Goal: Task Accomplishment & Management: Manage account settings

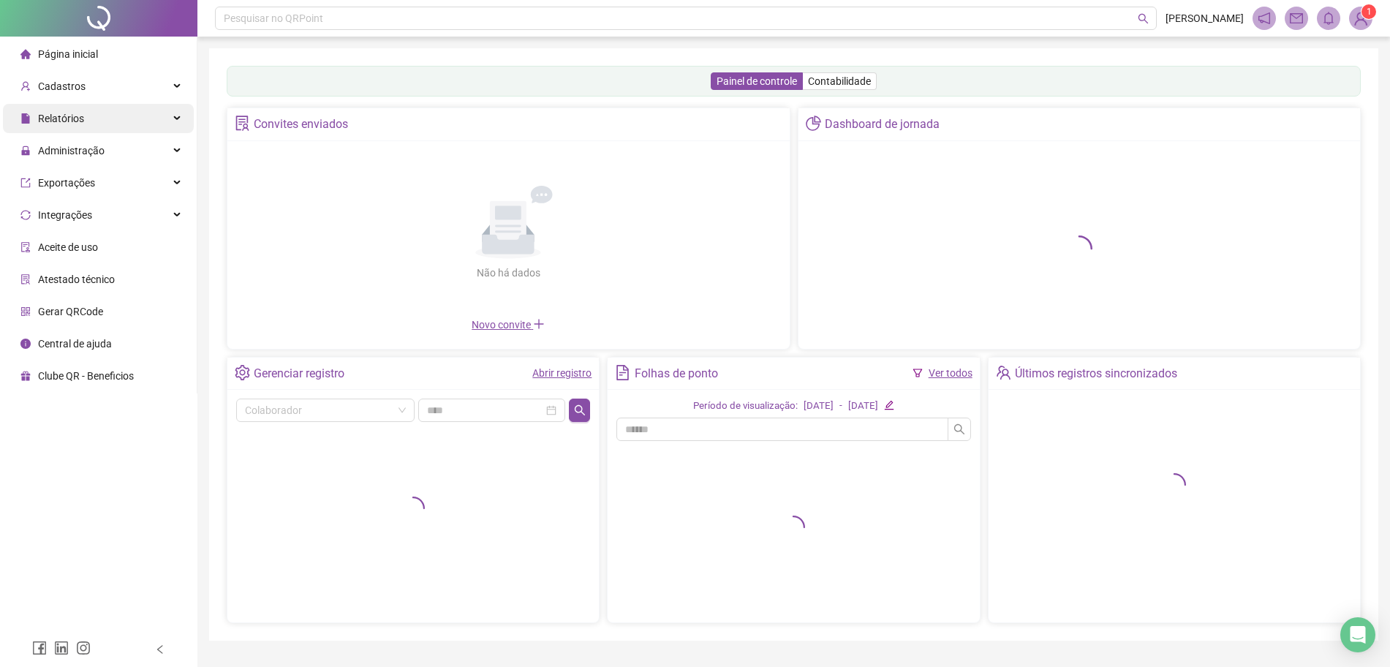
click at [107, 110] on div "Relatórios" at bounding box center [98, 118] width 191 height 29
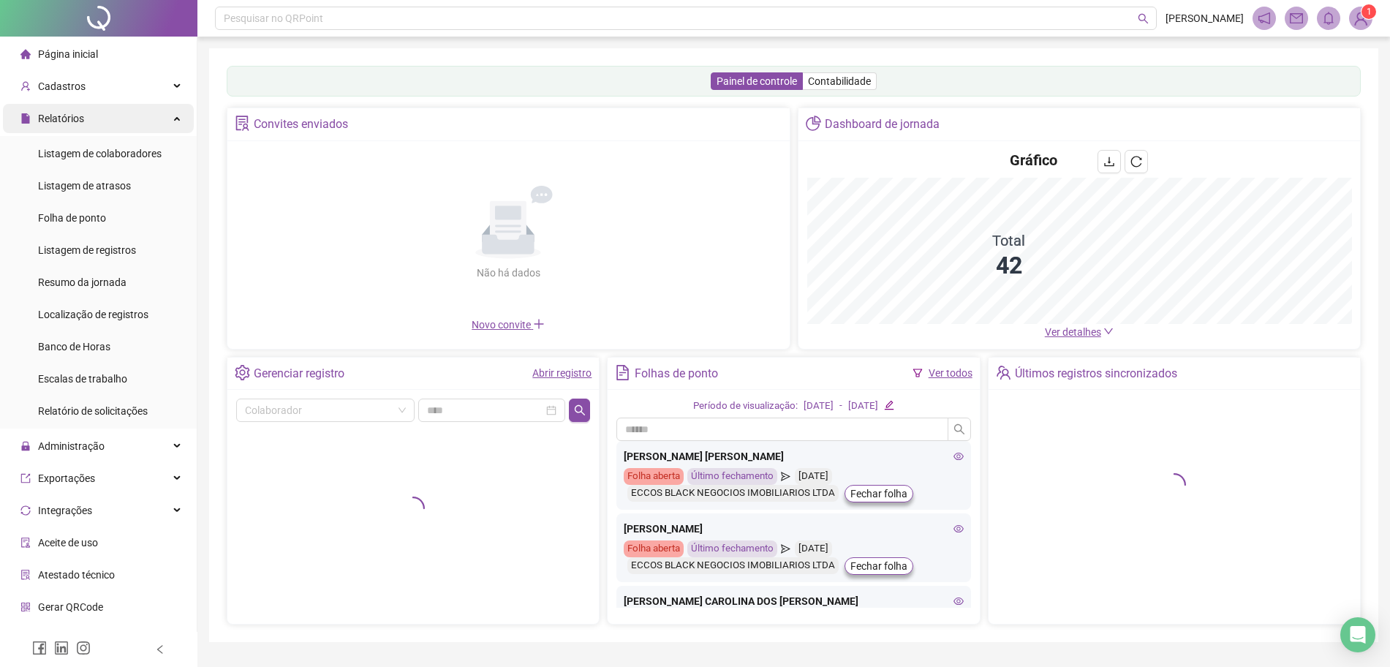
click at [100, 121] on div "Relatórios" at bounding box center [98, 118] width 191 height 29
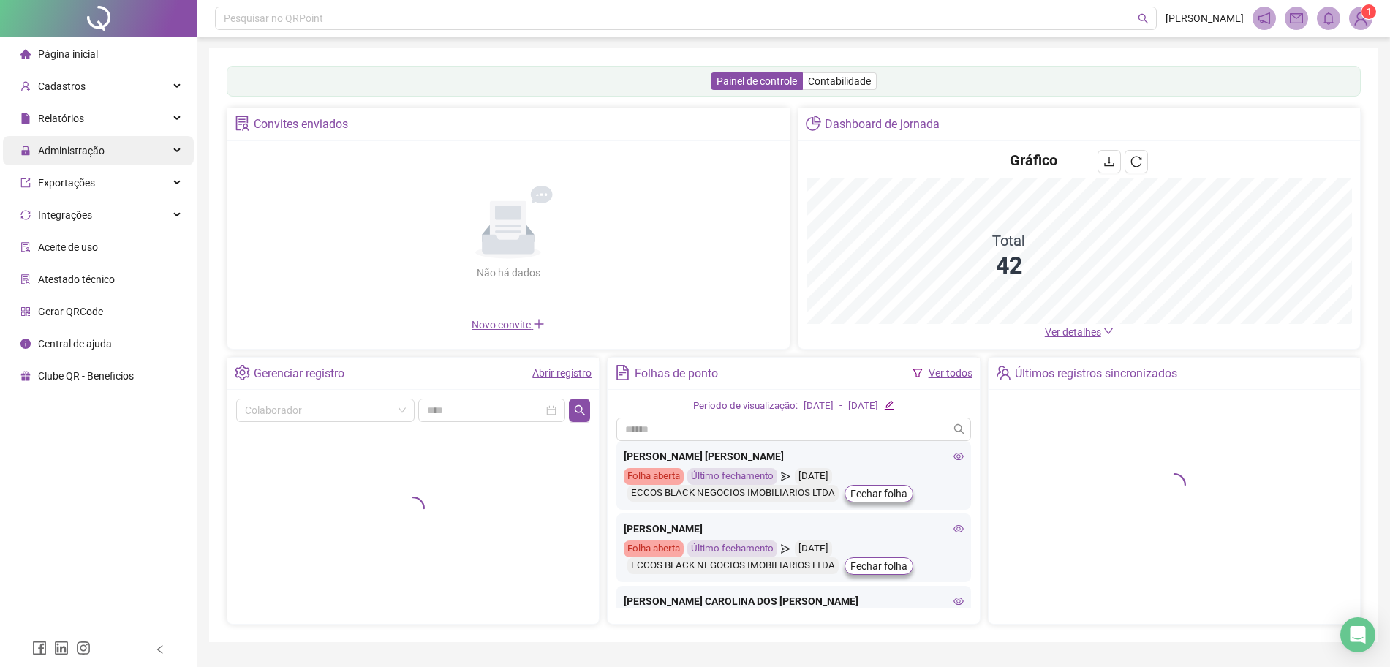
click at [114, 145] on div "Administração" at bounding box center [98, 150] width 191 height 29
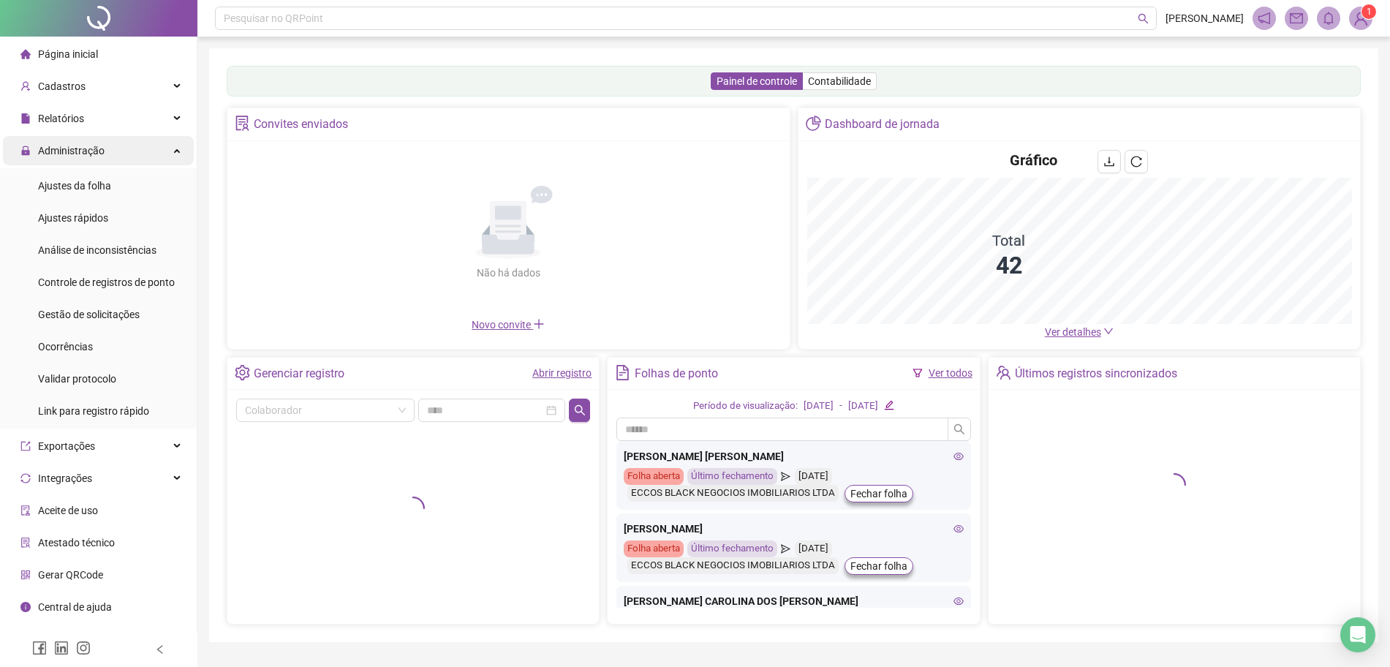
click at [114, 149] on div "Administração" at bounding box center [98, 150] width 191 height 29
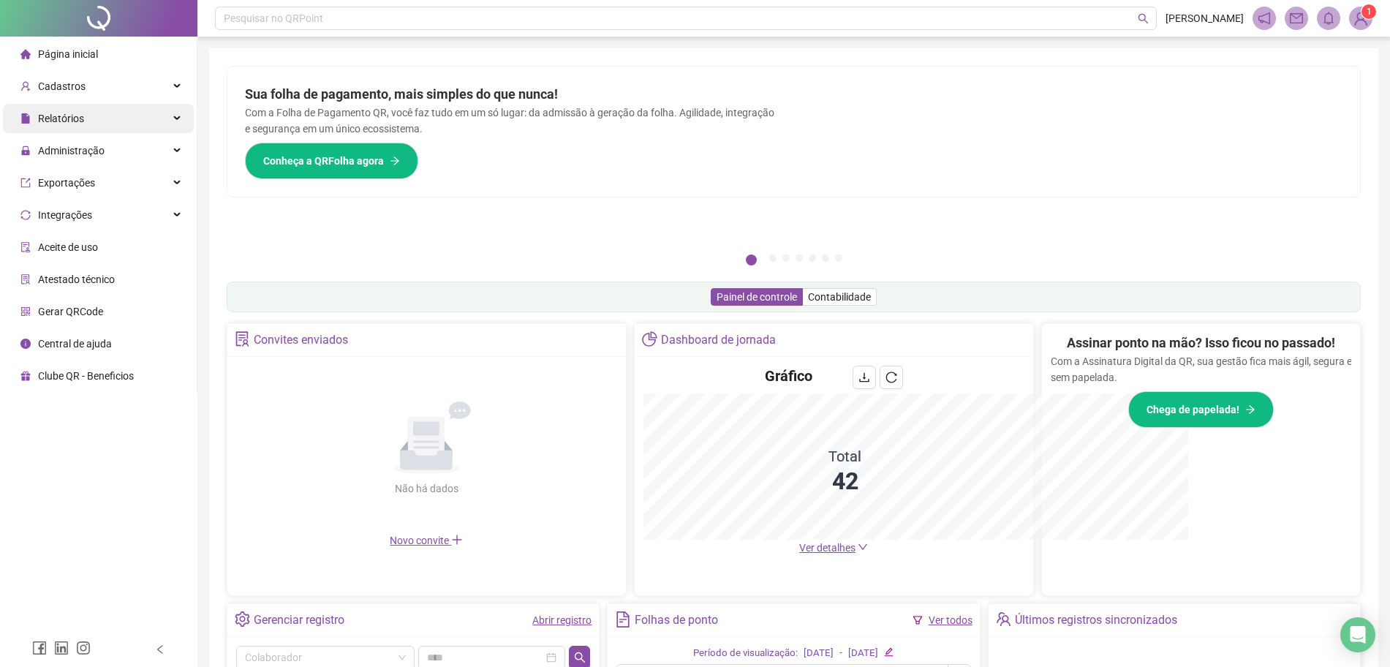
click at [94, 127] on div "Relatórios" at bounding box center [98, 118] width 191 height 29
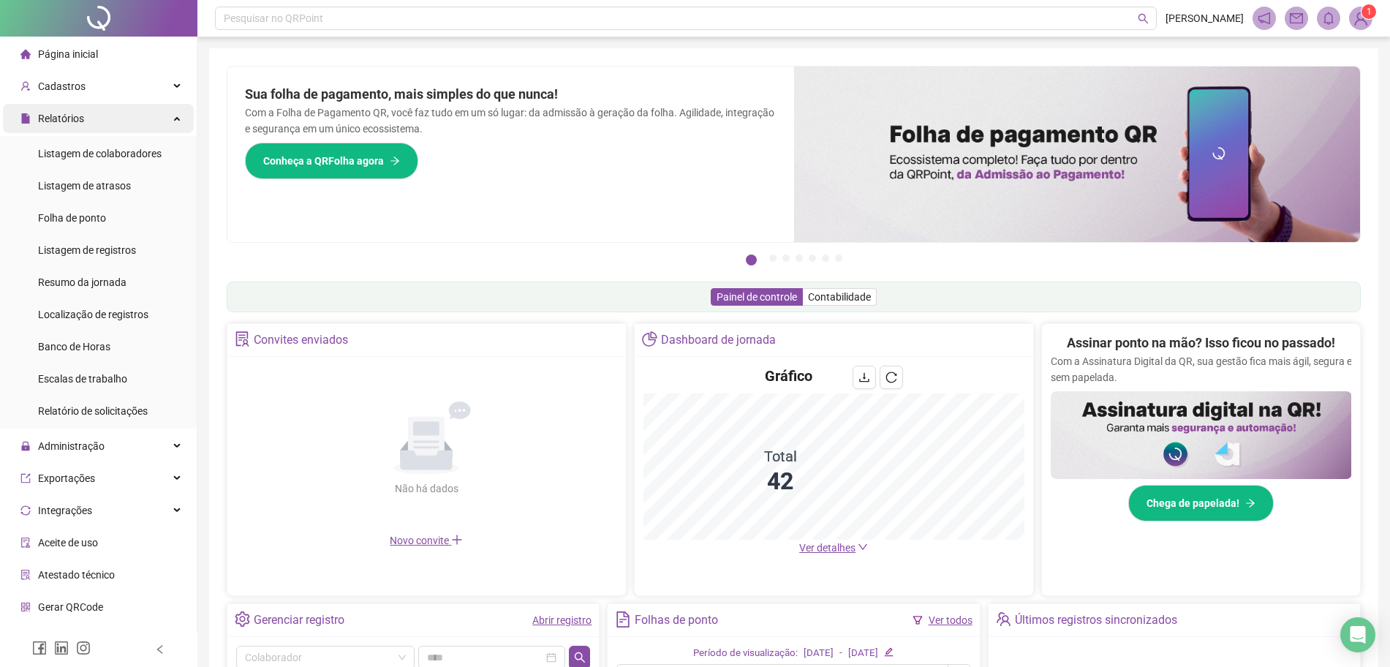
click at [86, 126] on div "Relatórios" at bounding box center [98, 118] width 191 height 29
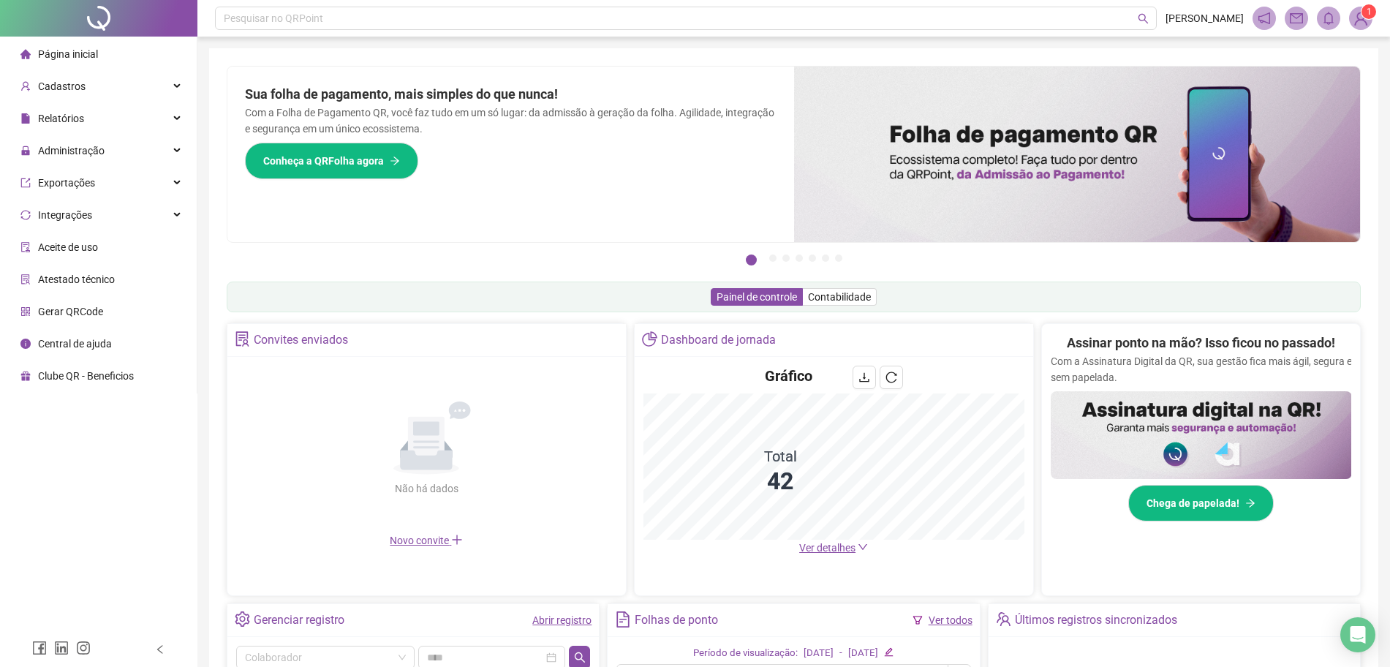
click at [72, 167] on ul "Página inicial Cadastros Relatórios Listagem de colaboradores Listagem de atras…" at bounding box center [98, 215] width 197 height 357
click at [71, 155] on span "Administração" at bounding box center [71, 151] width 67 height 12
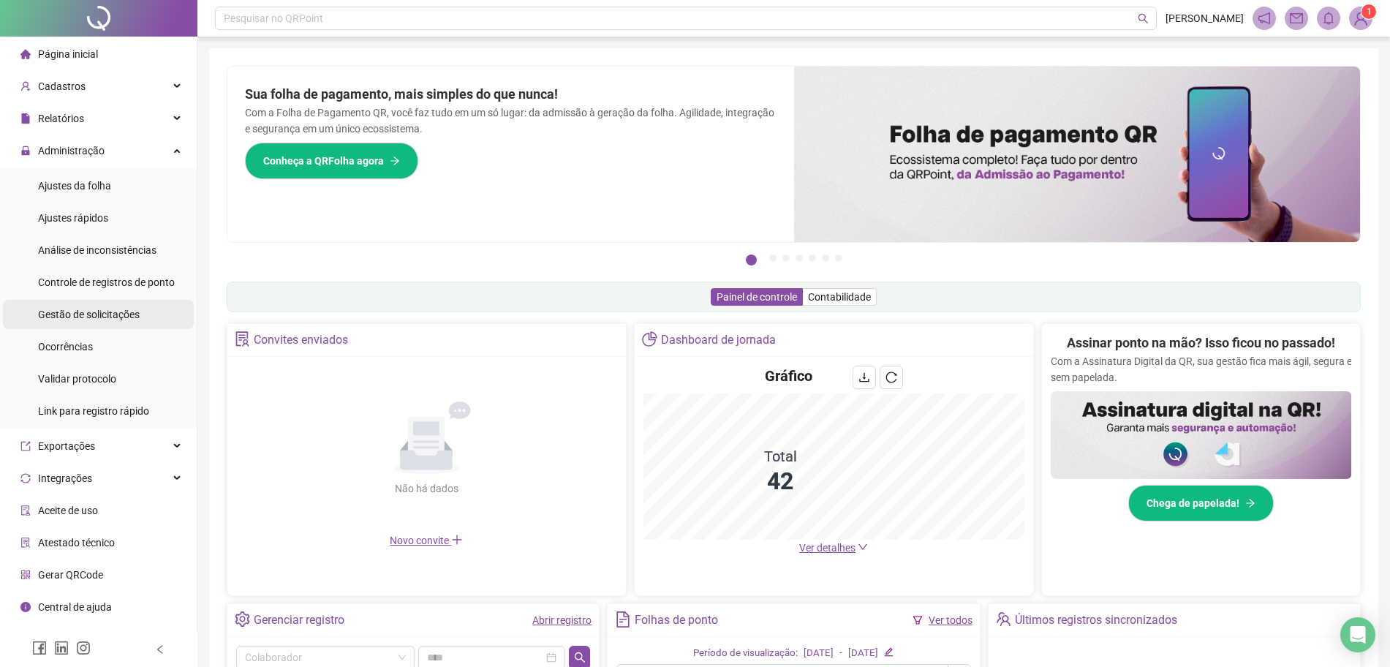
click at [36, 317] on li "Gestão de solicitações" at bounding box center [98, 314] width 191 height 29
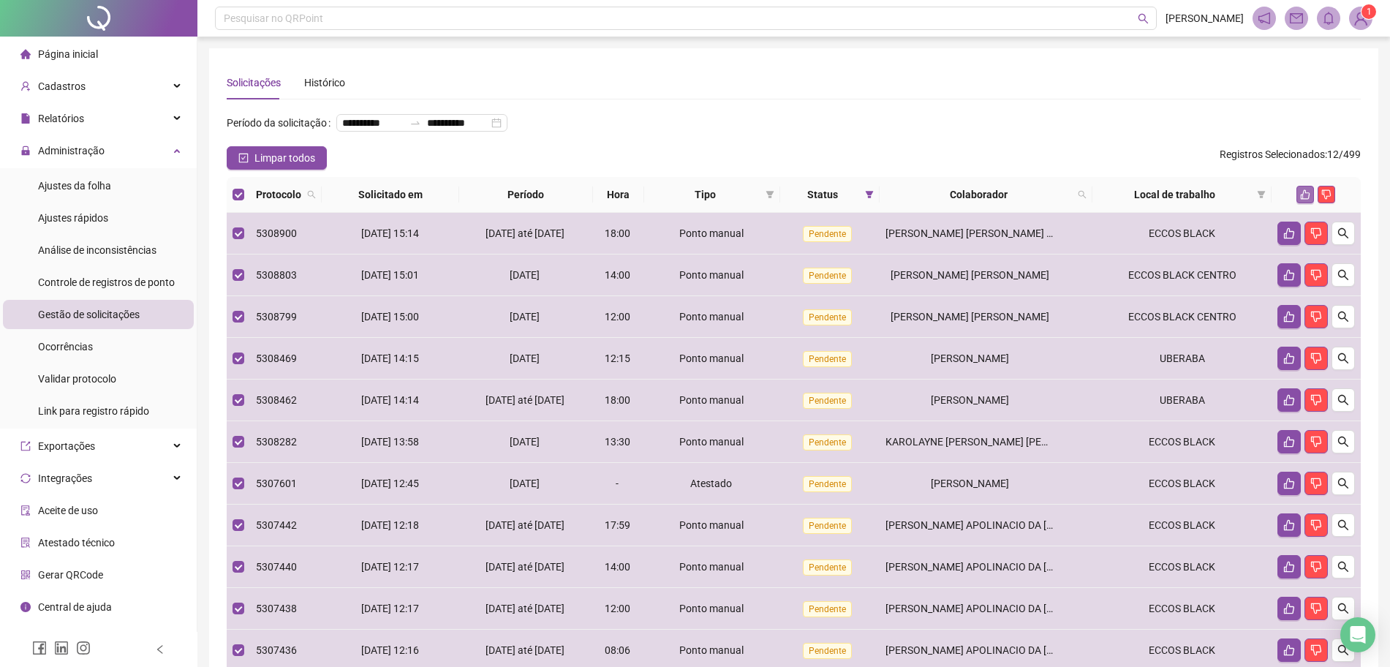
click at [1306, 200] on icon "like" at bounding box center [1305, 194] width 10 height 10
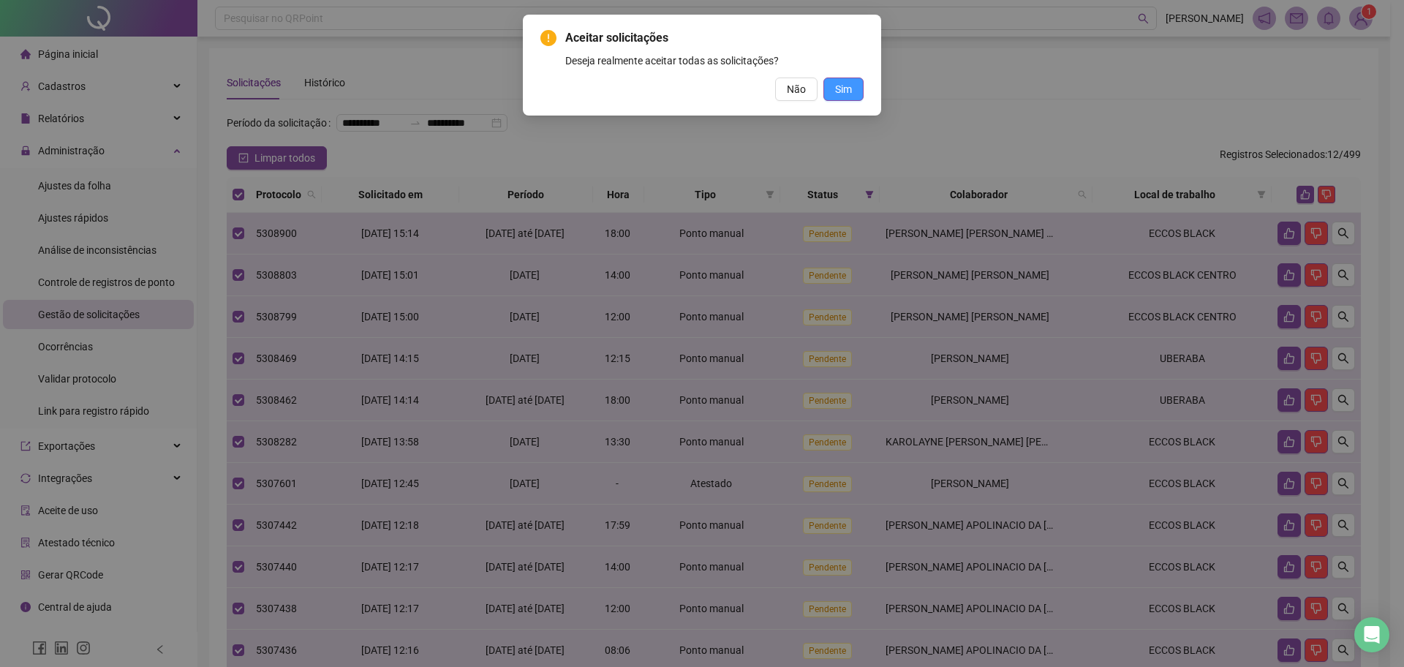
click at [845, 91] on span "Sim" at bounding box center [843, 89] width 17 height 16
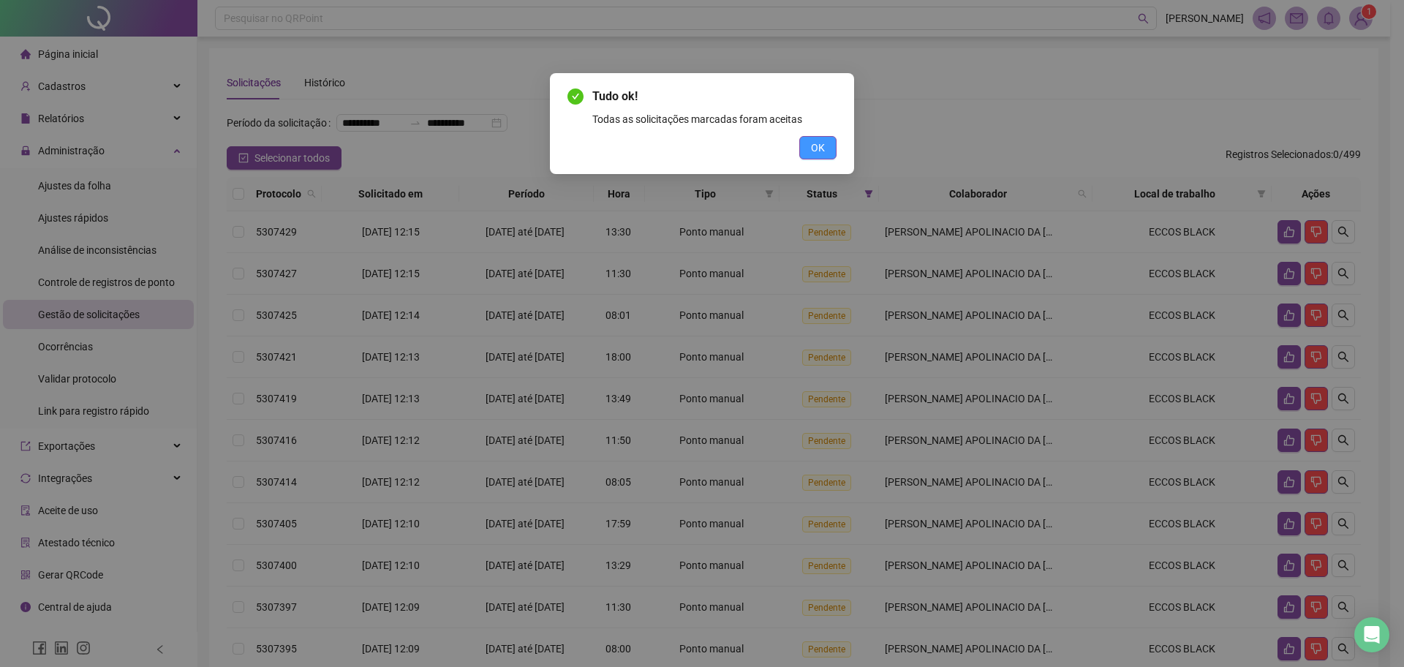
click at [808, 157] on button "OK" at bounding box center [817, 147] width 37 height 23
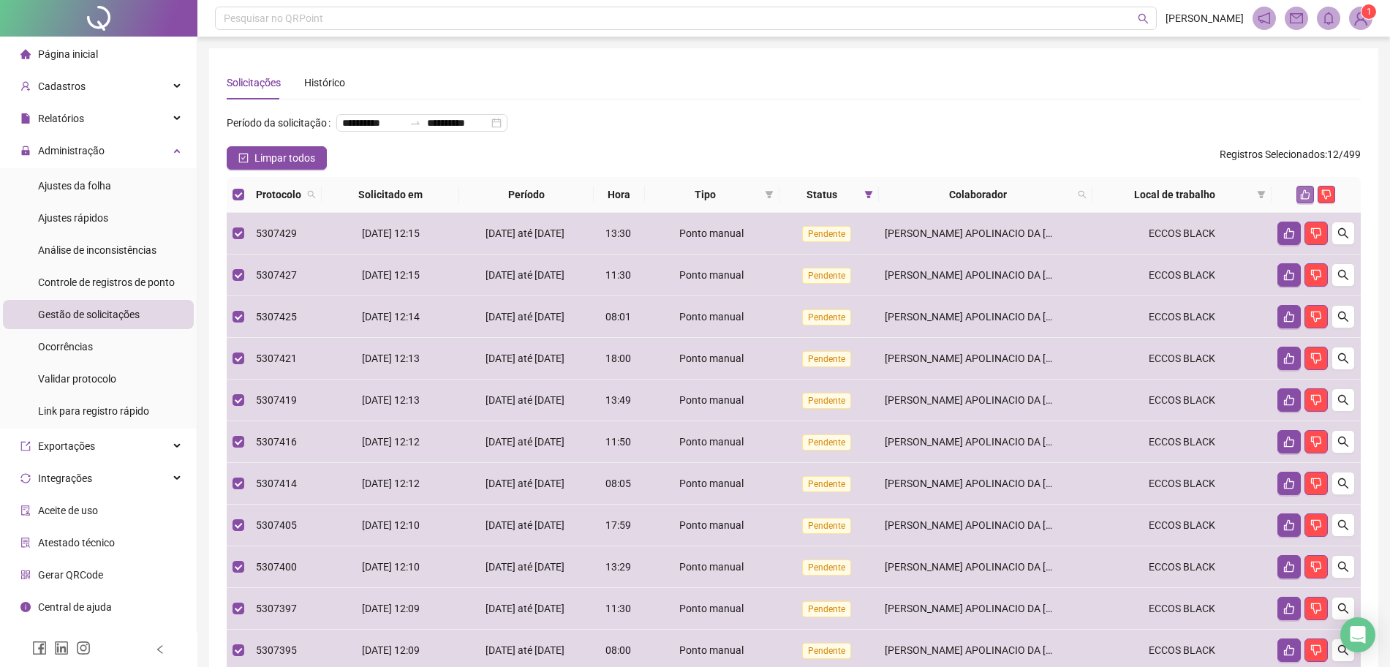
click at [1310, 200] on icon "like" at bounding box center [1305, 194] width 10 height 10
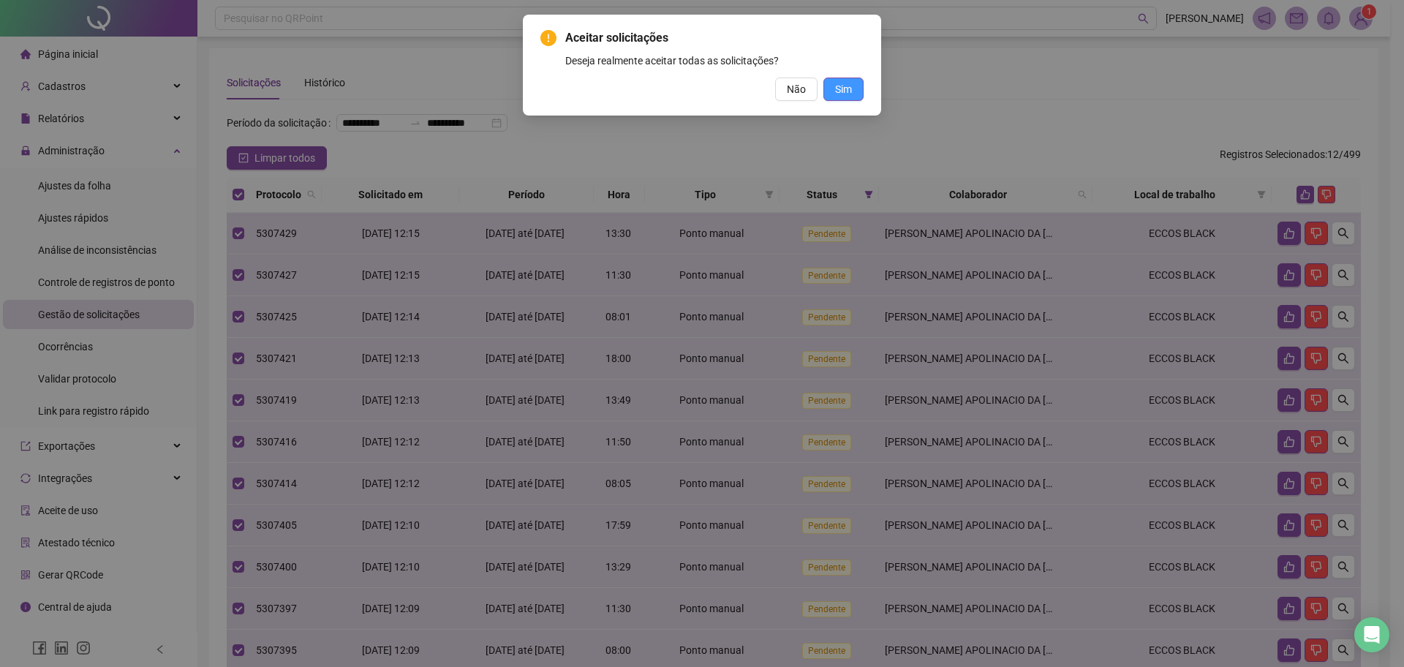
click at [849, 89] on span "Sim" at bounding box center [843, 89] width 17 height 16
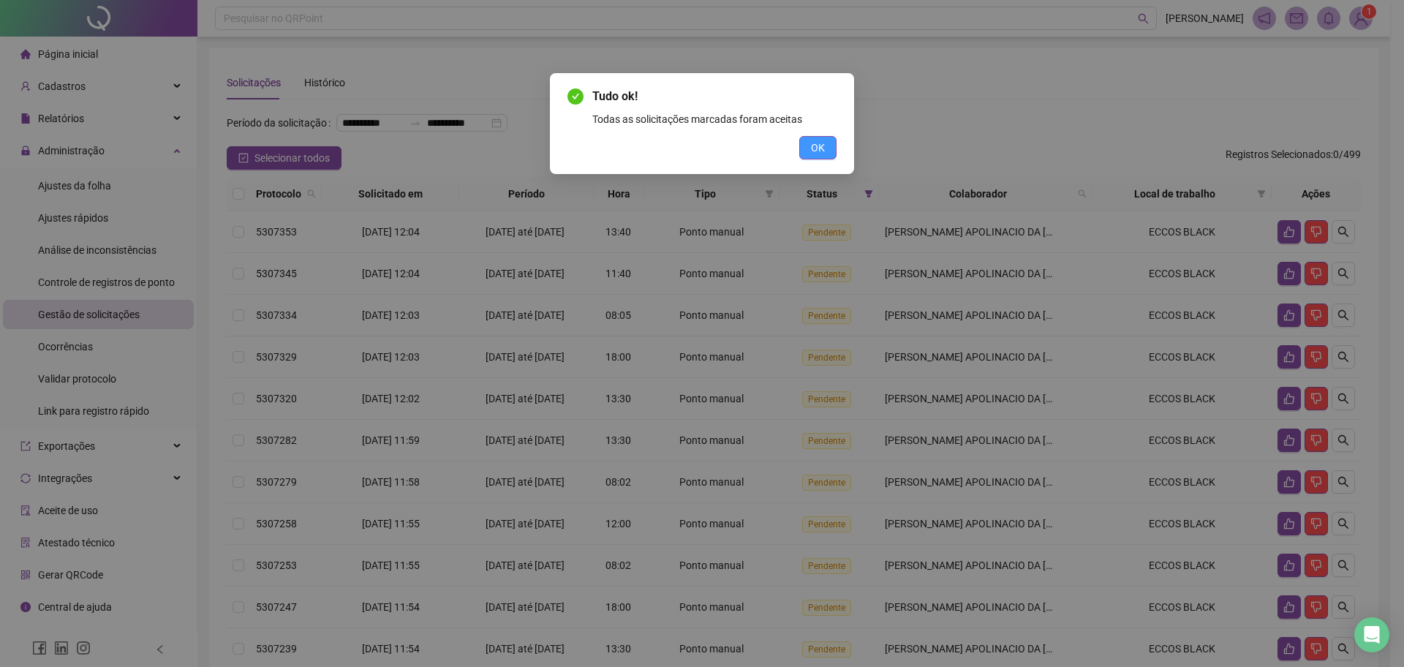
click at [835, 143] on button "OK" at bounding box center [817, 147] width 37 height 23
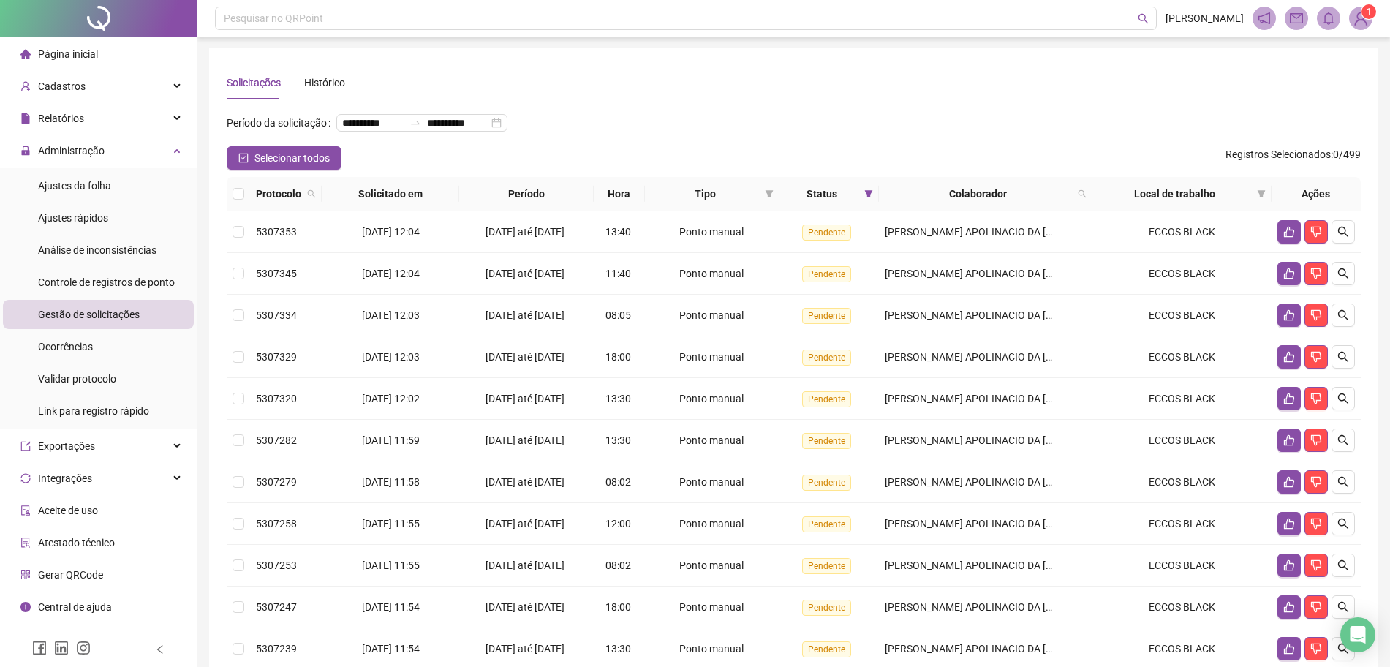
click at [235, 208] on th at bounding box center [238, 194] width 23 height 34
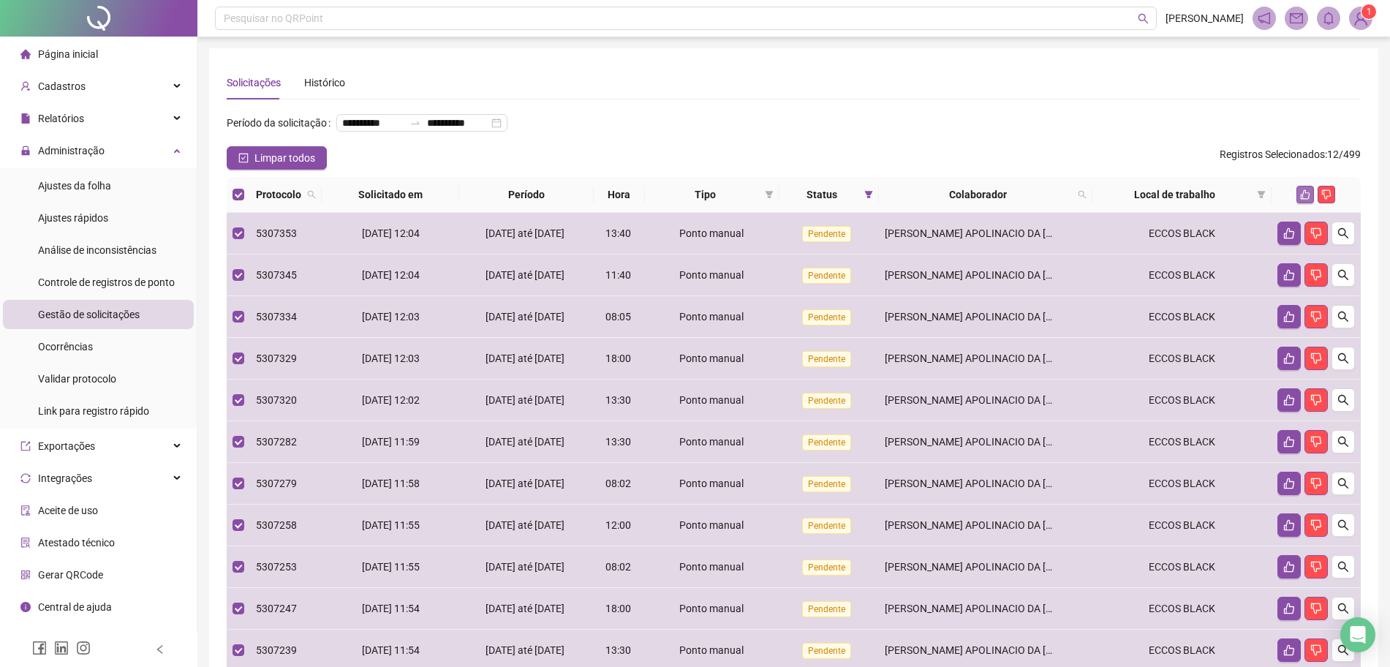
click at [1296, 203] on button "button" at bounding box center [1305, 195] width 18 height 18
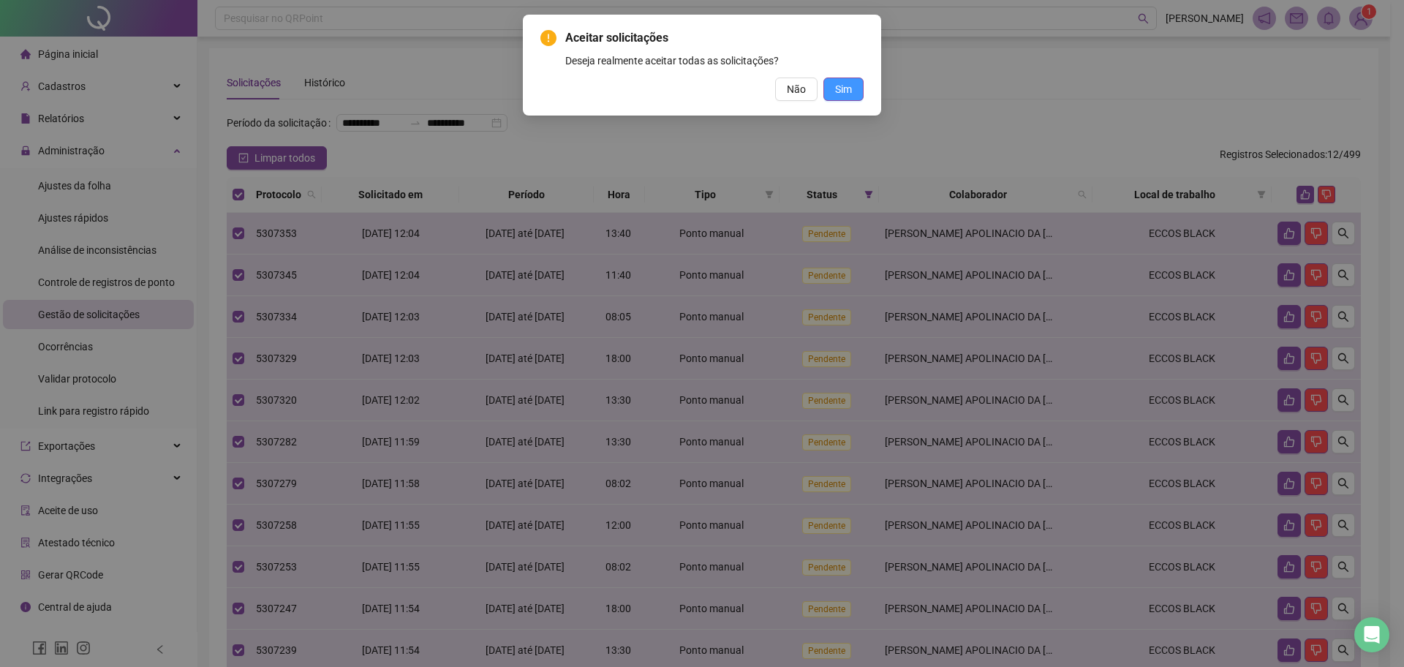
click at [848, 96] on span "Sim" at bounding box center [843, 89] width 17 height 16
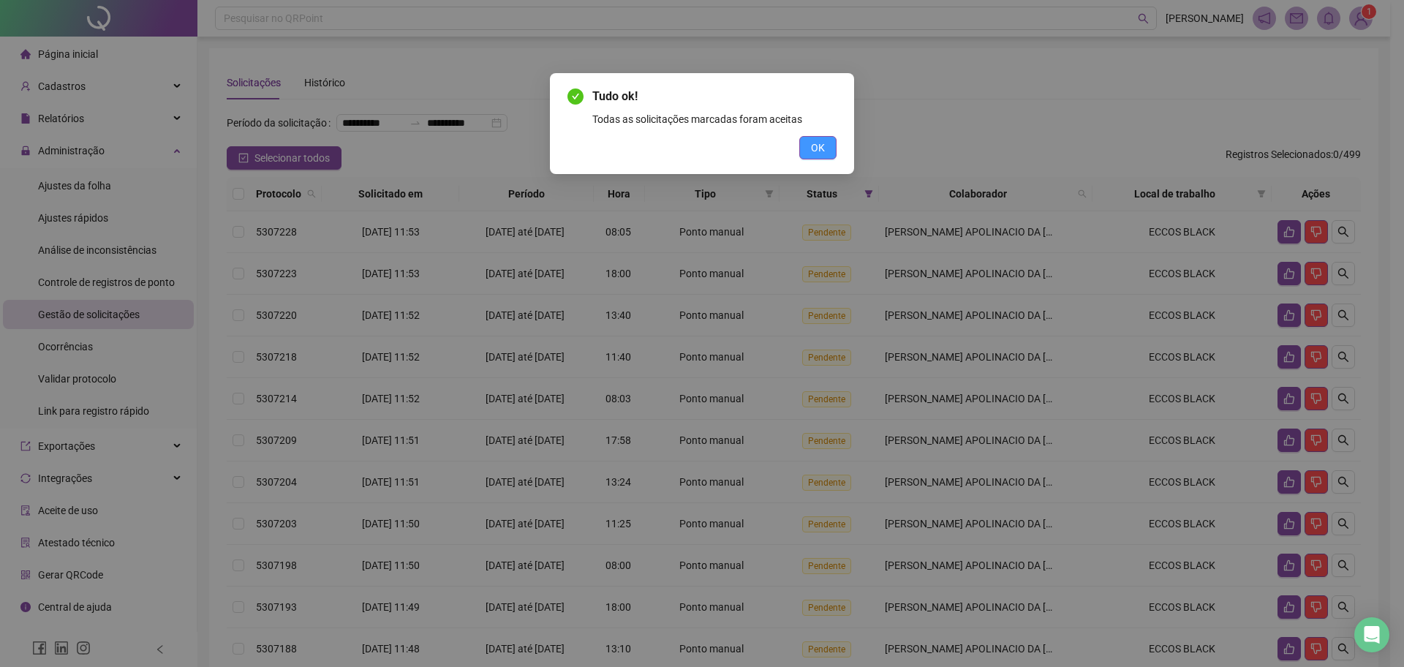
click at [825, 158] on button "OK" at bounding box center [817, 147] width 37 height 23
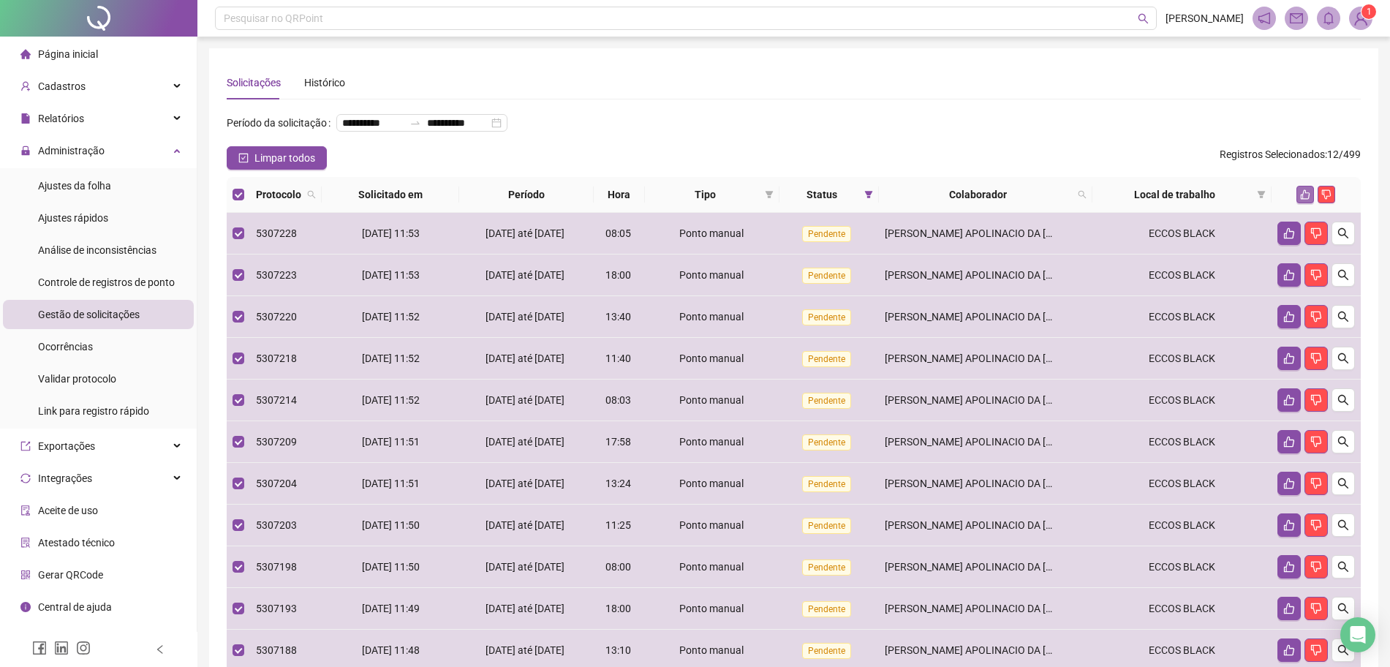
click at [1302, 200] on icon "like" at bounding box center [1305, 194] width 10 height 10
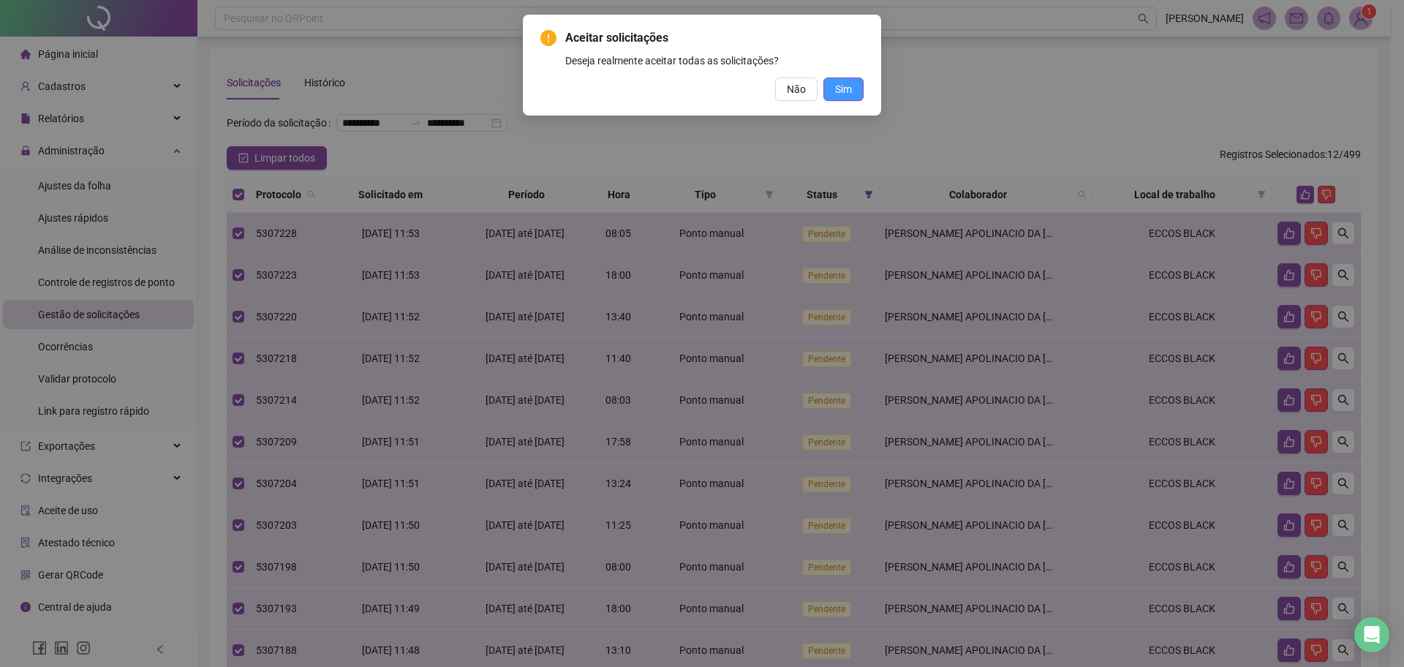
click at [830, 86] on button "Sim" at bounding box center [843, 88] width 40 height 23
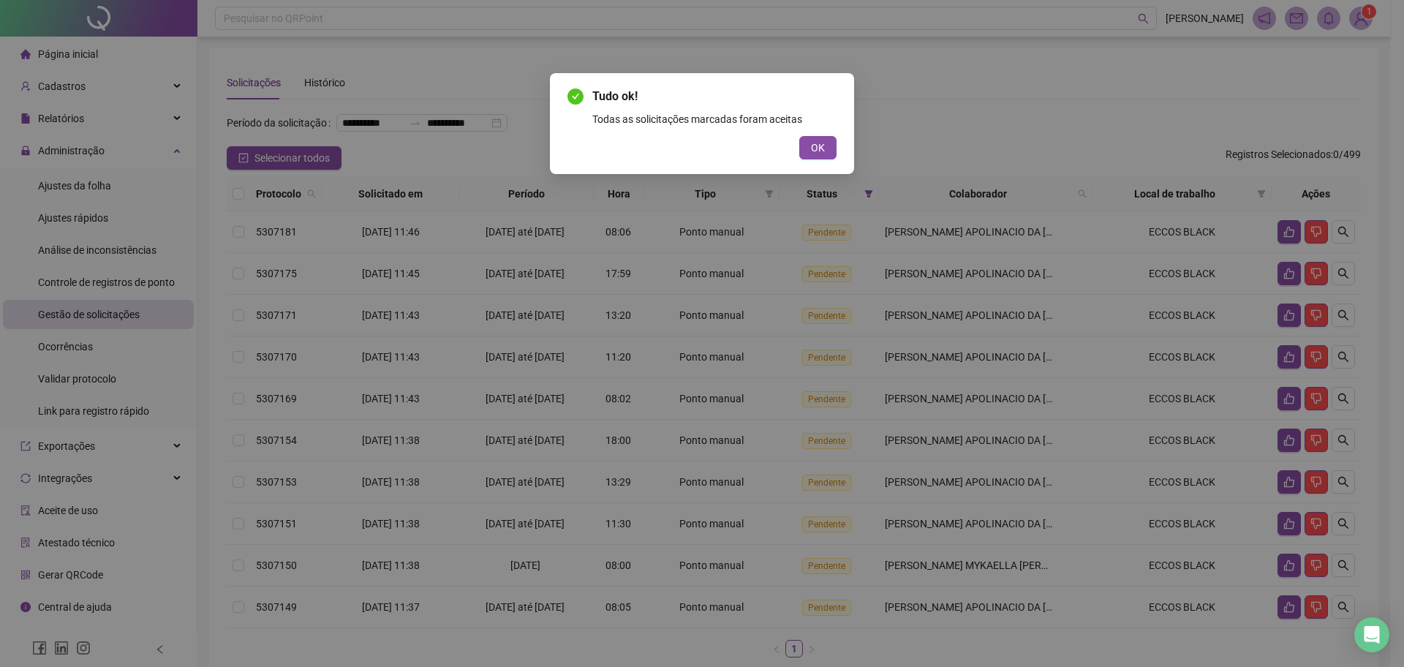
click at [782, 138] on div "OK" at bounding box center [701, 147] width 269 height 23
click at [798, 150] on div "OK" at bounding box center [701, 147] width 269 height 23
click at [825, 162] on div "Tudo ok! Todas as solicitações marcadas foram aceitas OK" at bounding box center [702, 123] width 304 height 101
click at [823, 148] on span "OK" at bounding box center [818, 148] width 14 height 16
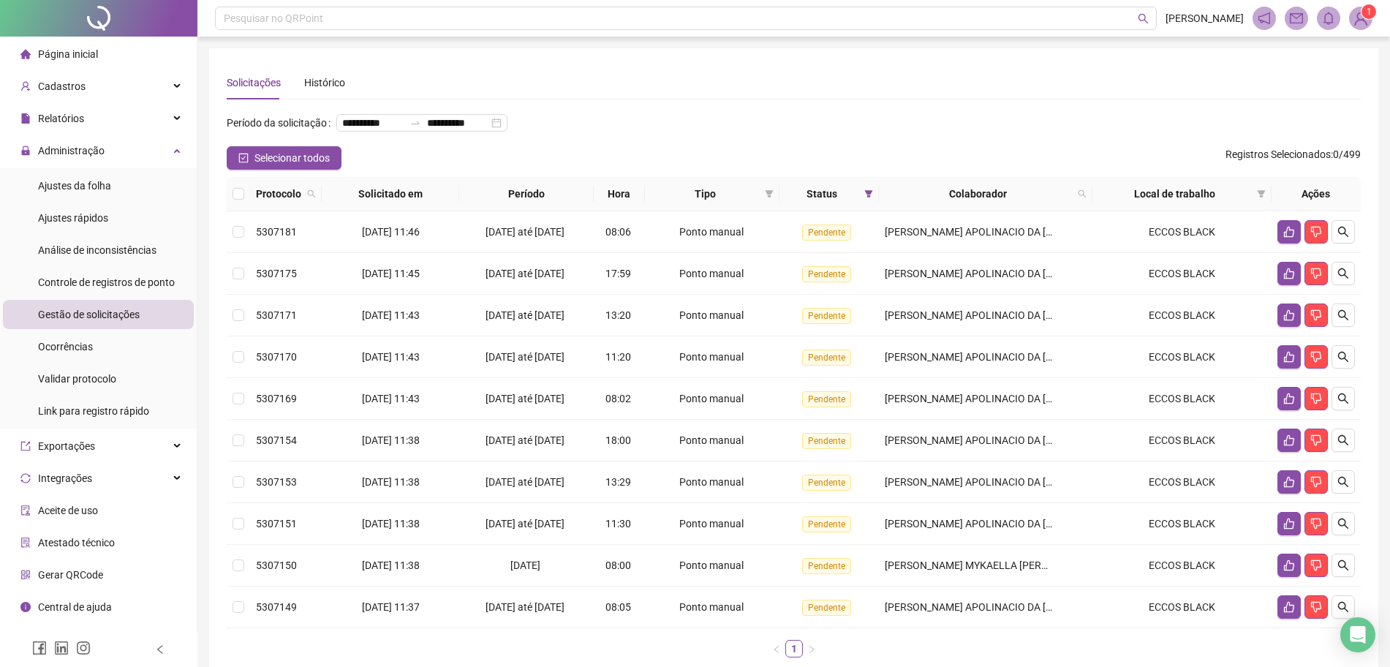
click at [234, 211] on th at bounding box center [238, 194] width 23 height 34
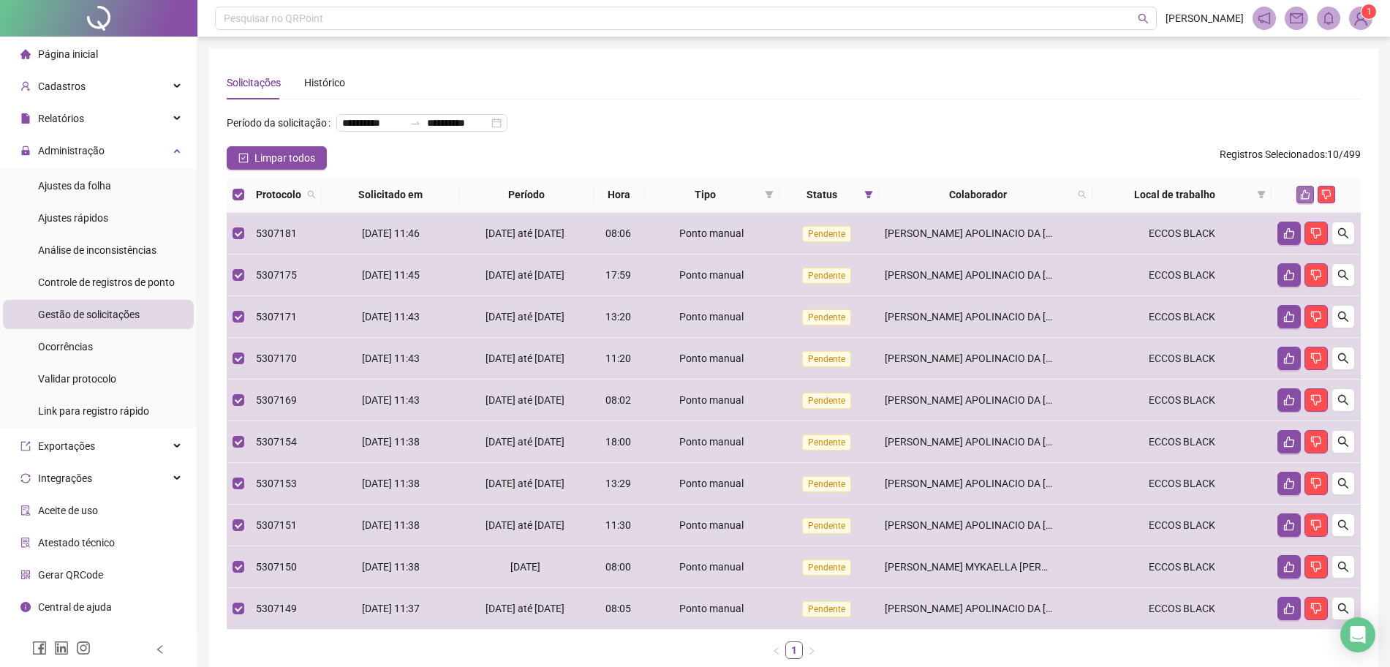
click at [1296, 203] on button "button" at bounding box center [1305, 195] width 18 height 18
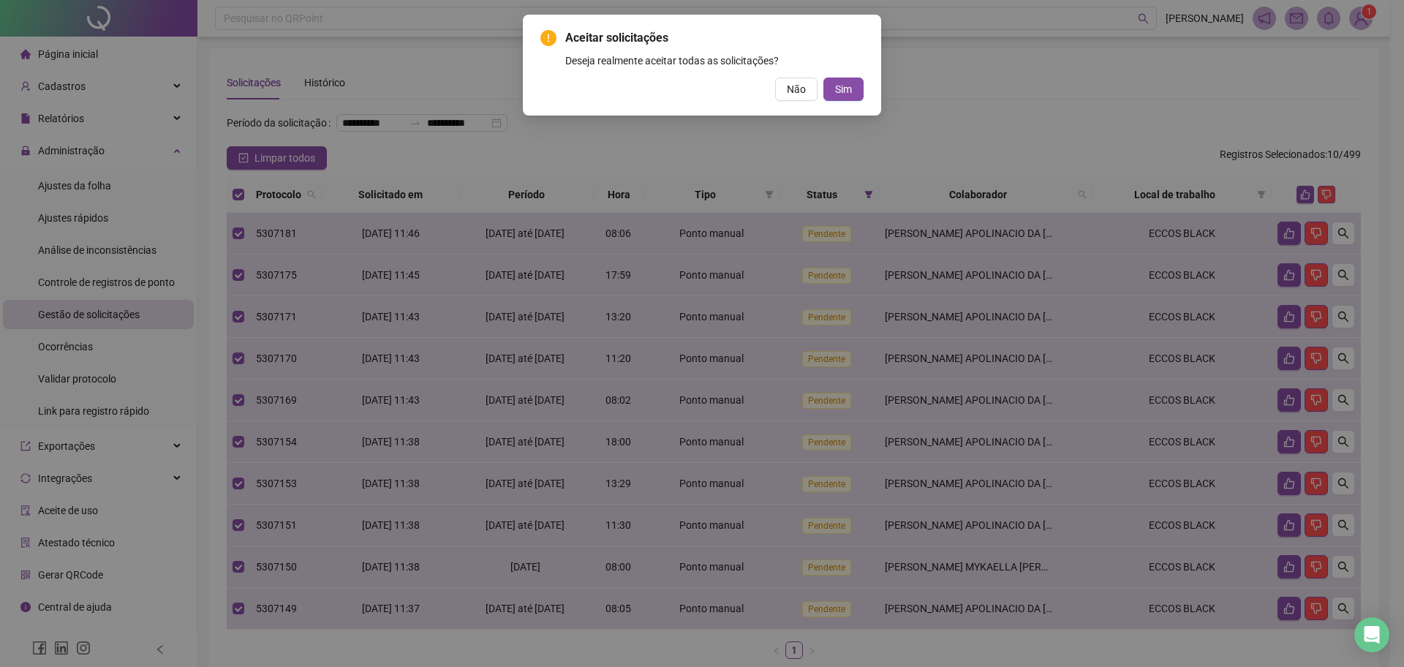
click at [841, 102] on div "Aceitar solicitações Deseja realmente aceitar todas as solicitações? Não Sim" at bounding box center [702, 65] width 358 height 101
click at [847, 96] on span "Sim" at bounding box center [843, 89] width 17 height 16
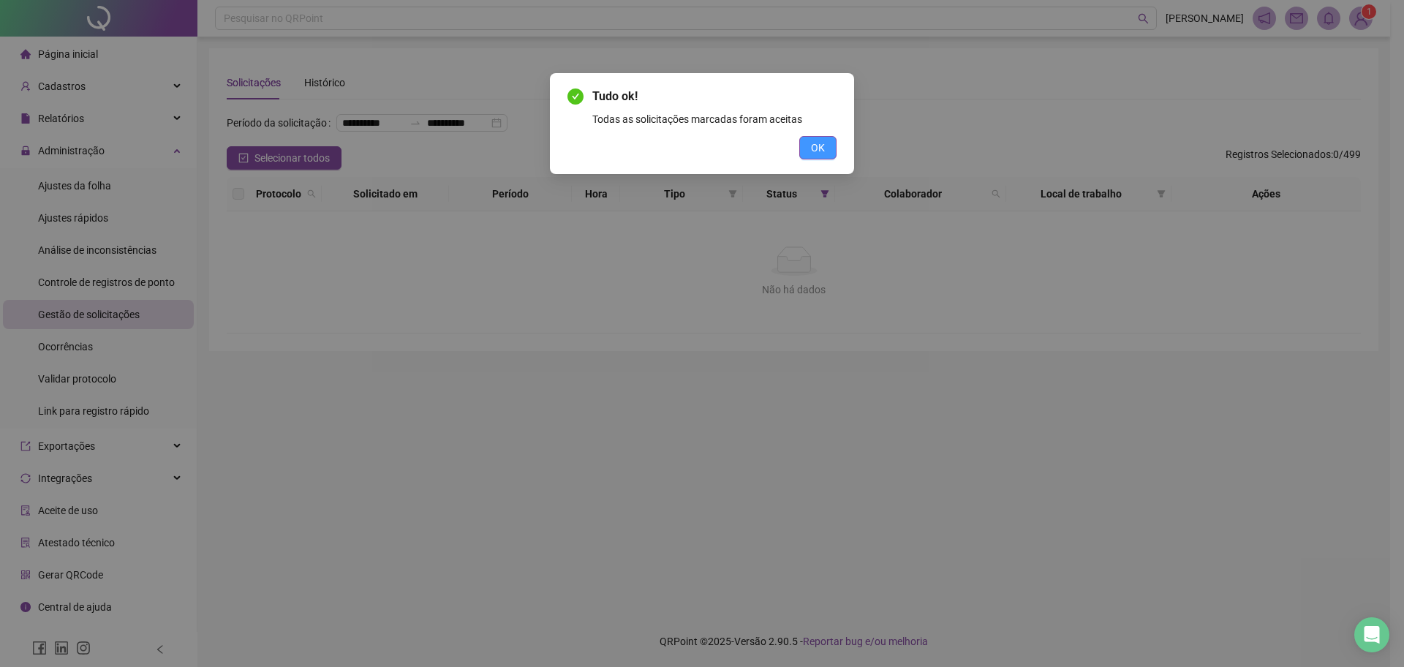
click at [814, 141] on span "OK" at bounding box center [818, 148] width 14 height 16
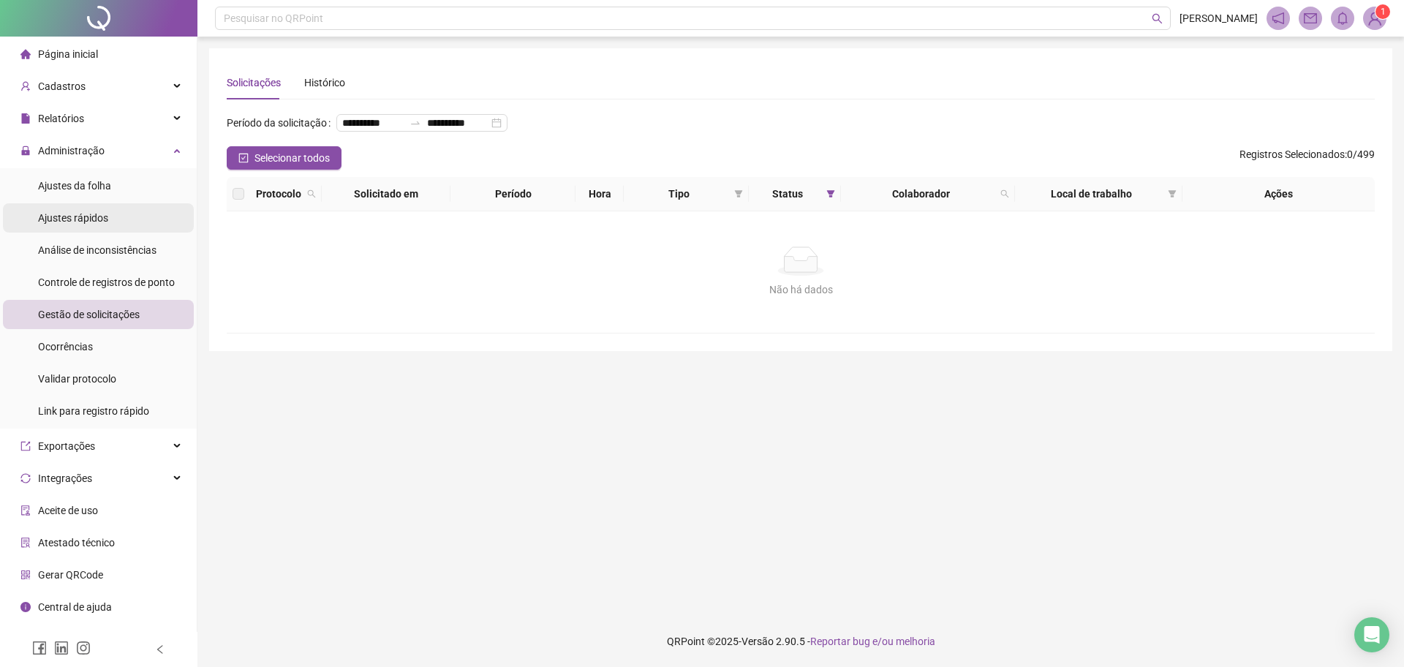
click at [72, 212] on span "Ajustes rápidos" at bounding box center [73, 218] width 70 height 12
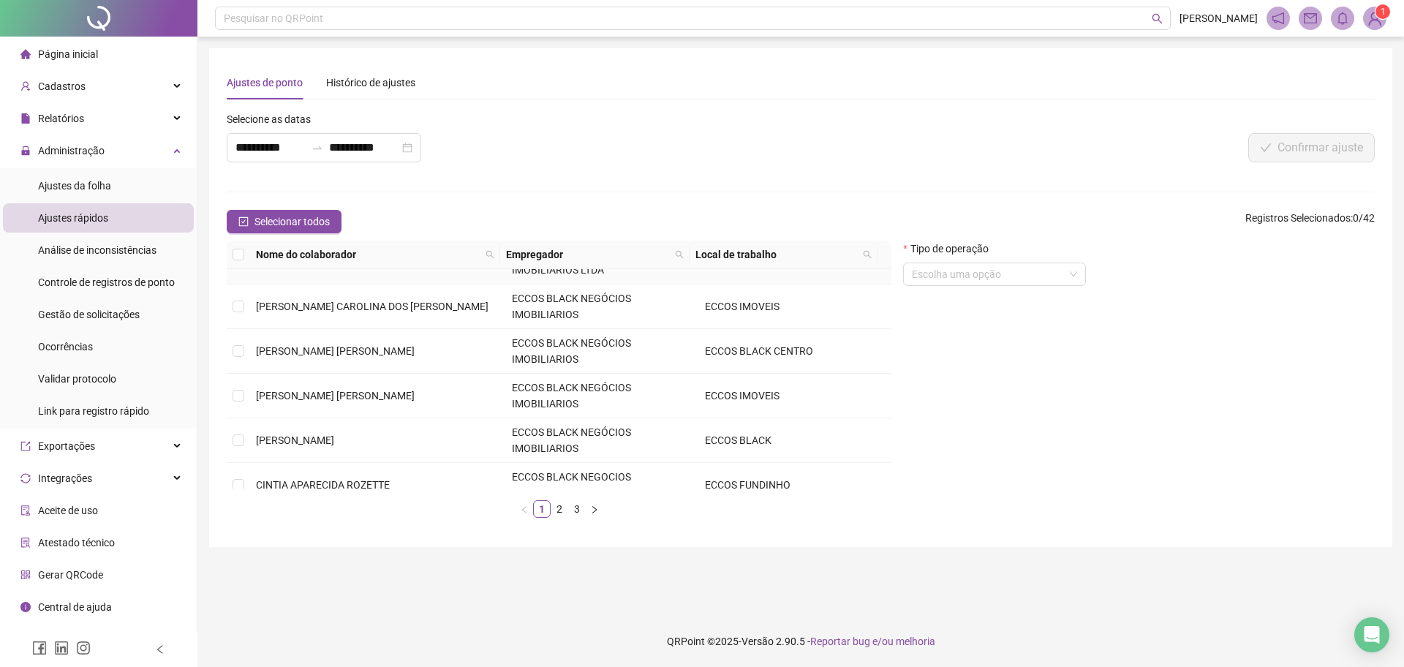
scroll to position [183, 0]
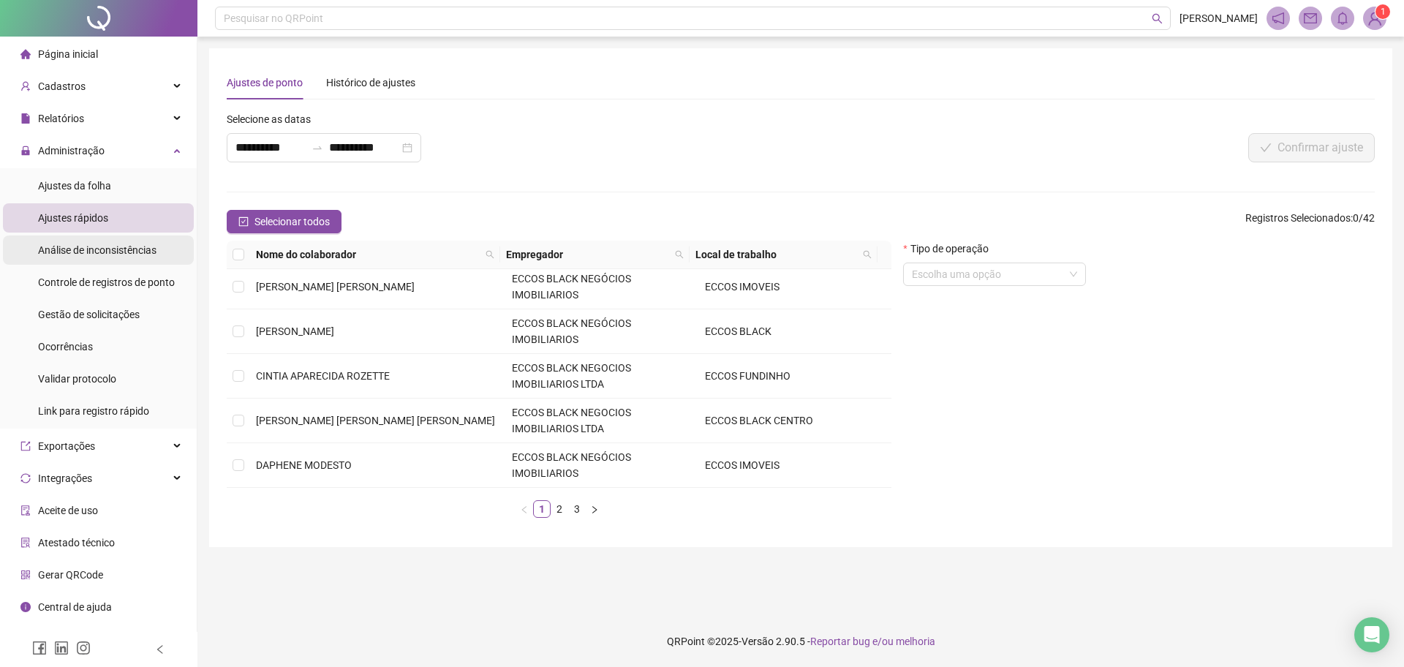
click at [134, 254] on span "Análise de inconsistências" at bounding box center [97, 250] width 118 height 12
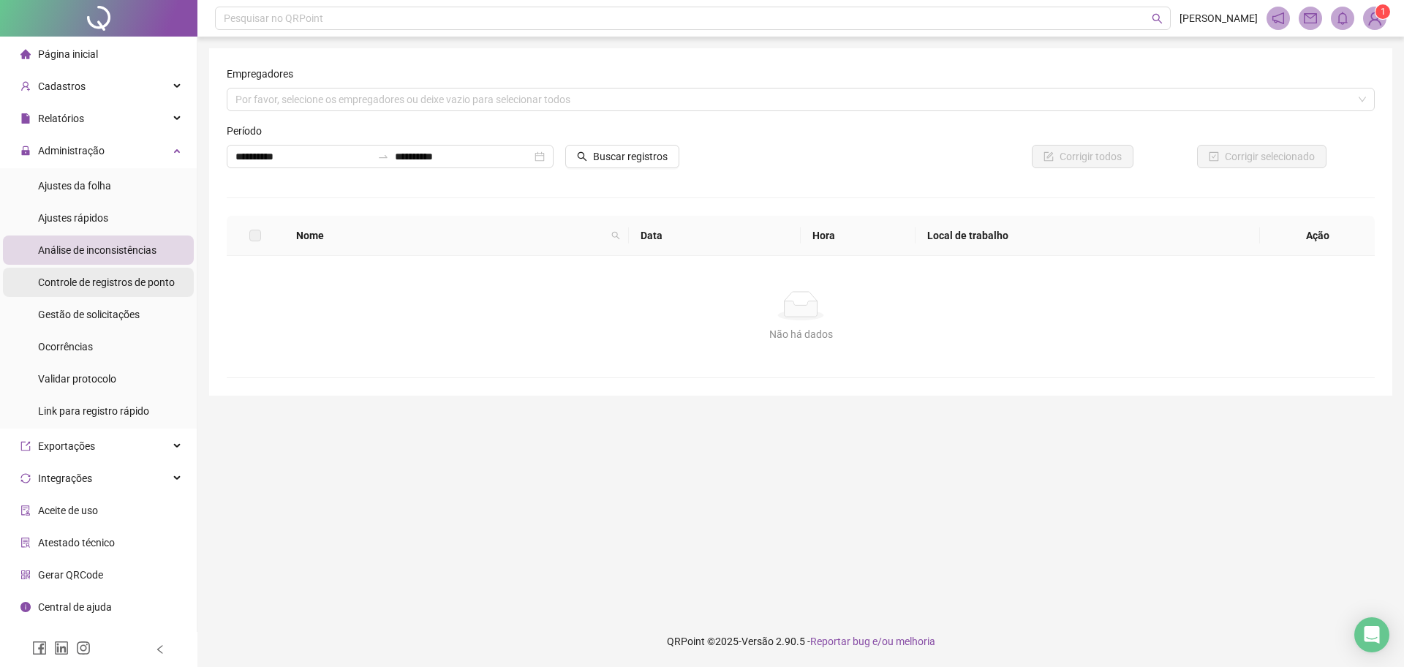
click at [155, 279] on span "Controle de registros de ponto" at bounding box center [106, 282] width 137 height 12
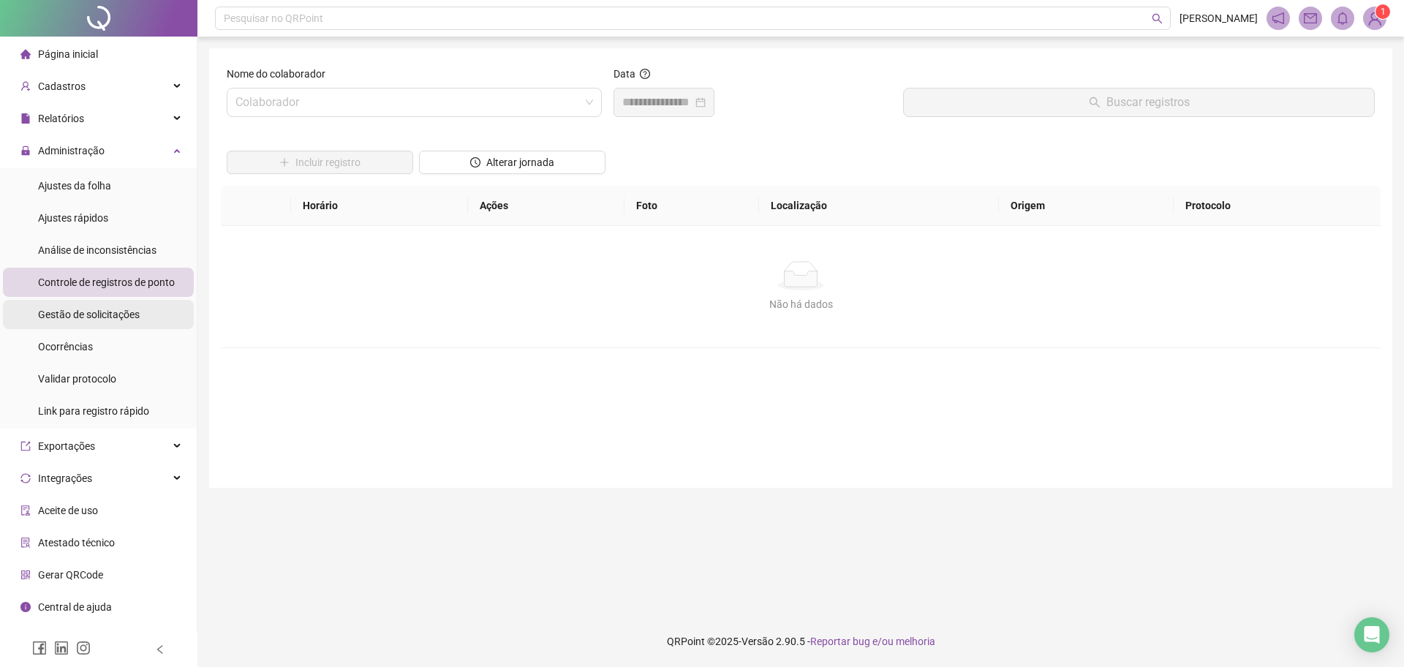
click at [99, 332] on li "Ocorrências" at bounding box center [98, 346] width 191 height 29
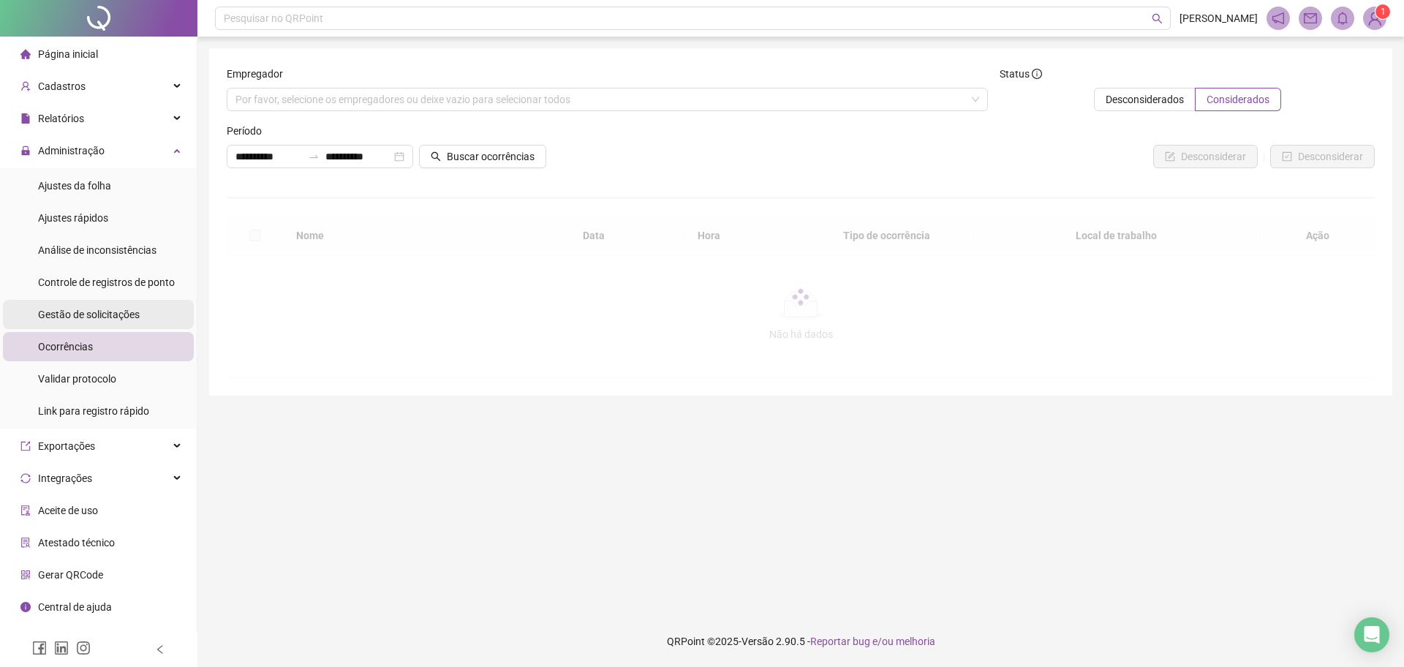
click at [108, 321] on div "Gestão de solicitações" at bounding box center [89, 314] width 102 height 29
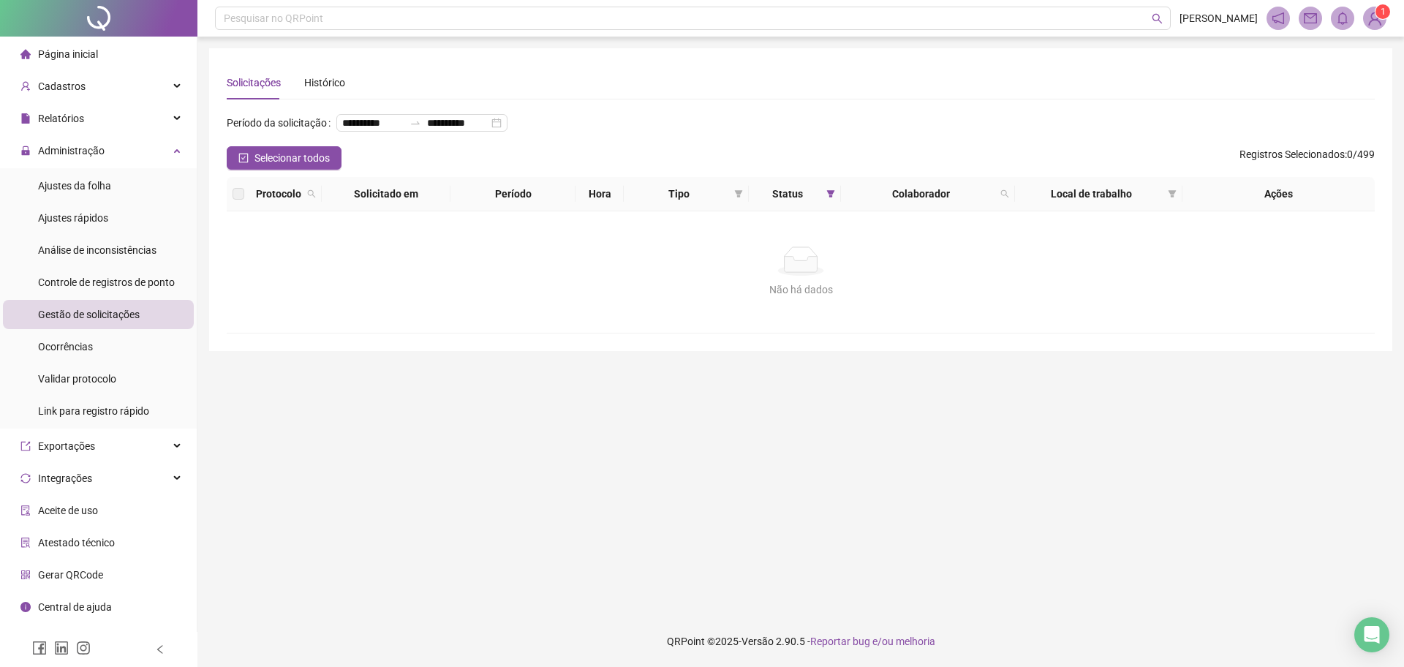
click at [124, 427] on ul "Ajustes da folha Ajustes rápidos Análise de inconsistências Controle de registr…" at bounding box center [98, 298] width 197 height 260
click at [129, 399] on div "Link para registro rápido" at bounding box center [93, 410] width 111 height 29
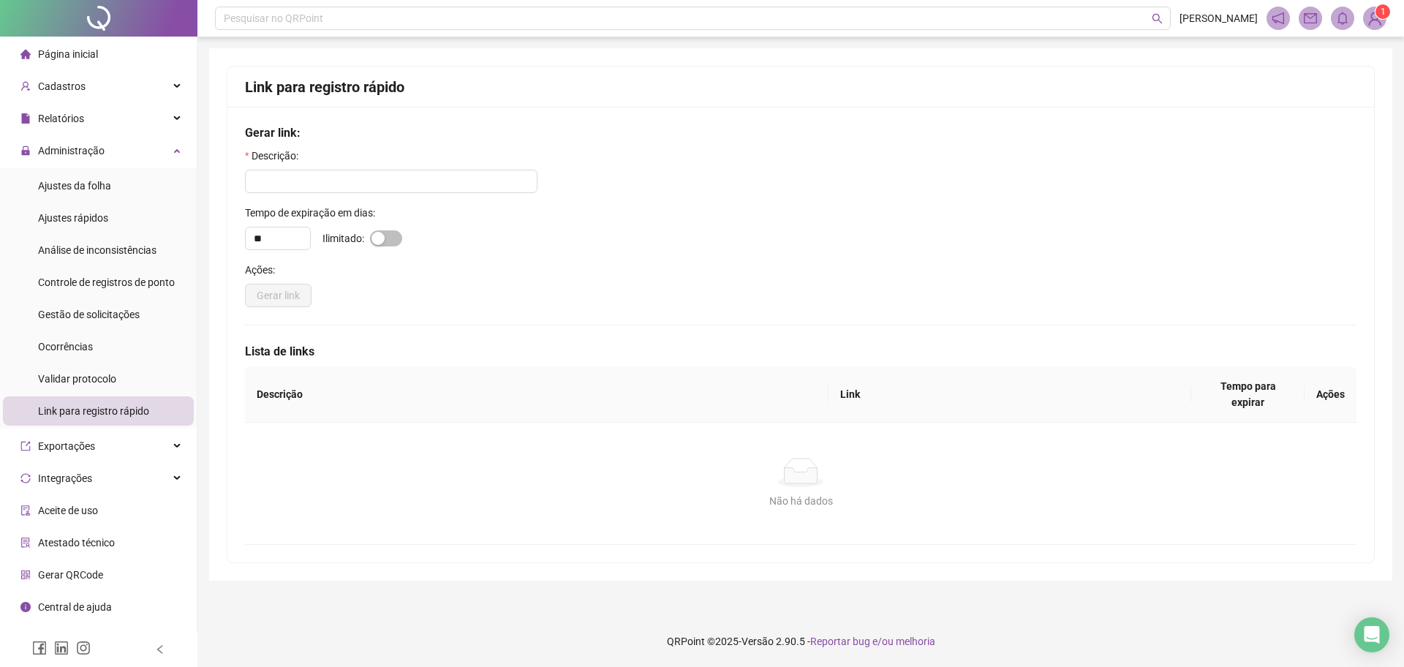
click at [1382, 19] on img at bounding box center [1374, 18] width 22 height 22
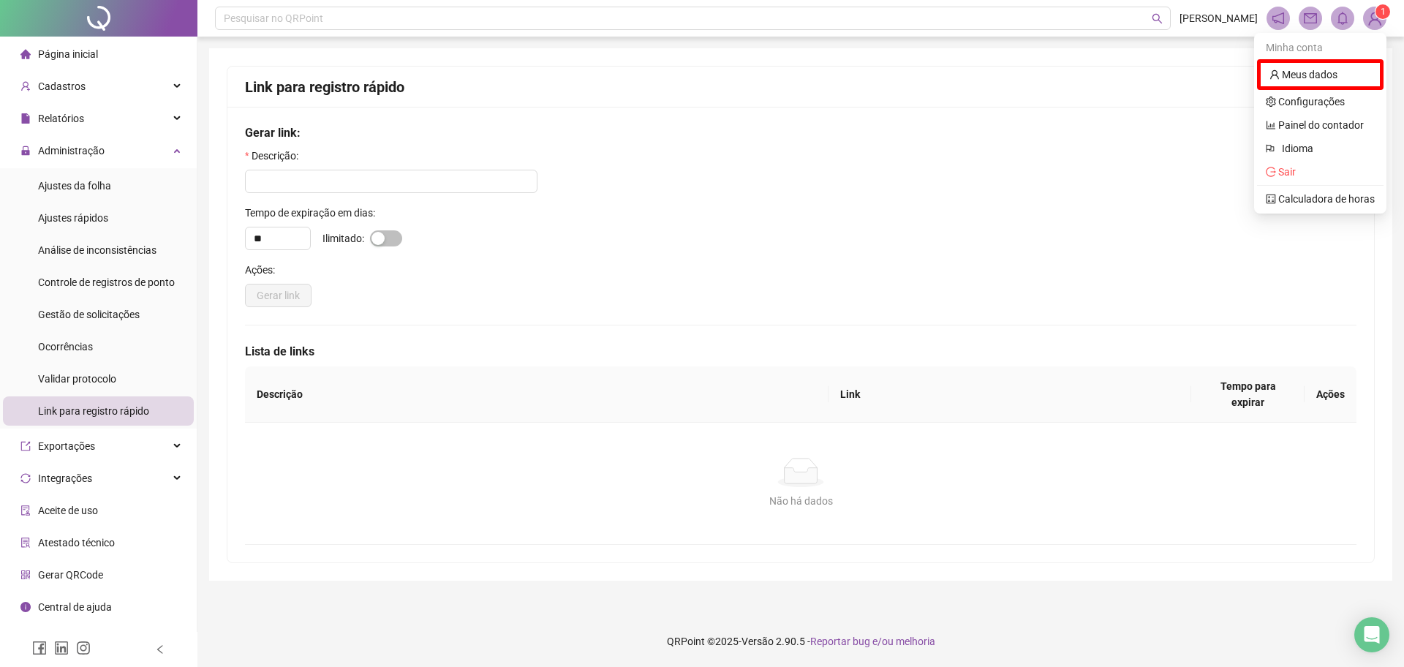
click at [1382, 19] on img at bounding box center [1374, 18] width 22 height 22
